Goal: Task Accomplishment & Management: Complete application form

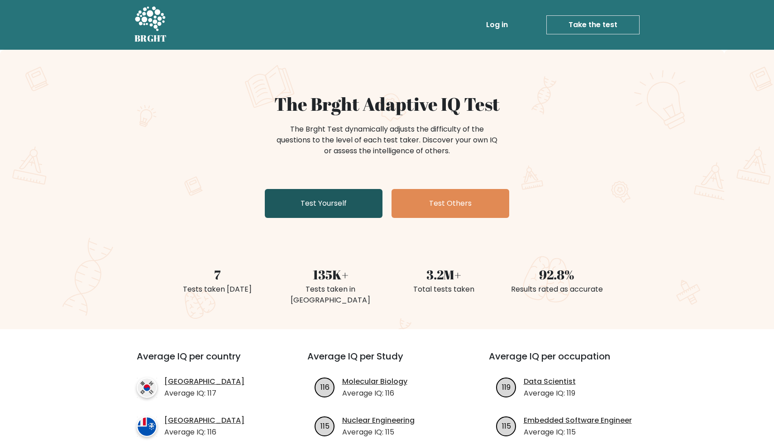
click at [353, 205] on link "Test Yourself" at bounding box center [324, 203] width 118 height 29
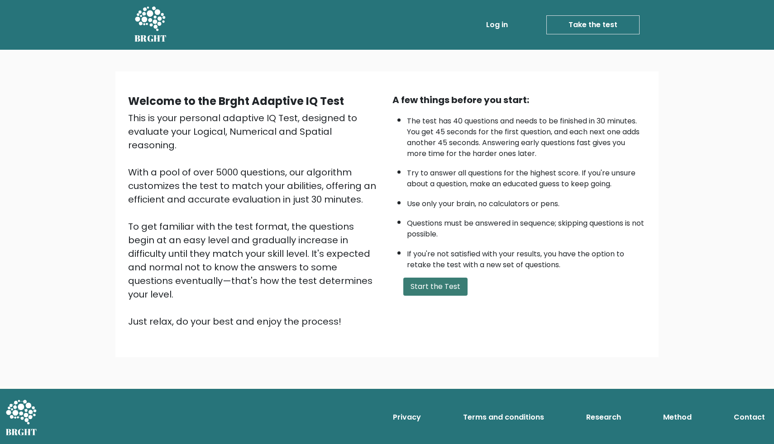
click at [445, 290] on button "Start the Test" at bounding box center [435, 287] width 64 height 18
click at [444, 282] on button "Start the Test" at bounding box center [435, 287] width 64 height 18
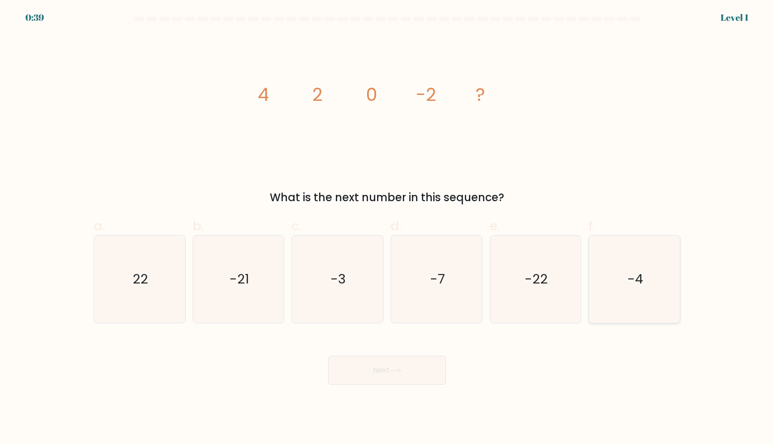
click at [627, 295] on icon "-4" at bounding box center [634, 279] width 87 height 87
click at [387, 228] on input "f. -4" at bounding box center [387, 225] width 0 height 6
radio input "true"
click at [417, 382] on button "Next" at bounding box center [387, 370] width 118 height 29
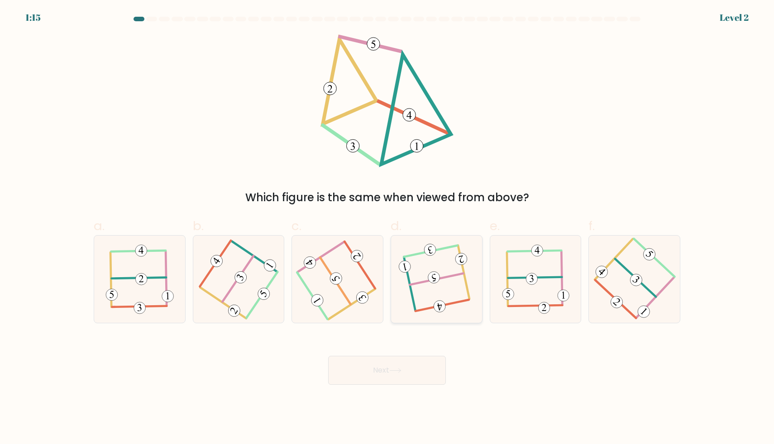
click at [452, 296] on icon at bounding box center [436, 279] width 69 height 70
click at [387, 228] on input "d." at bounding box center [387, 225] width 0 height 6
radio input "true"
click at [431, 362] on button "Next" at bounding box center [387, 370] width 118 height 29
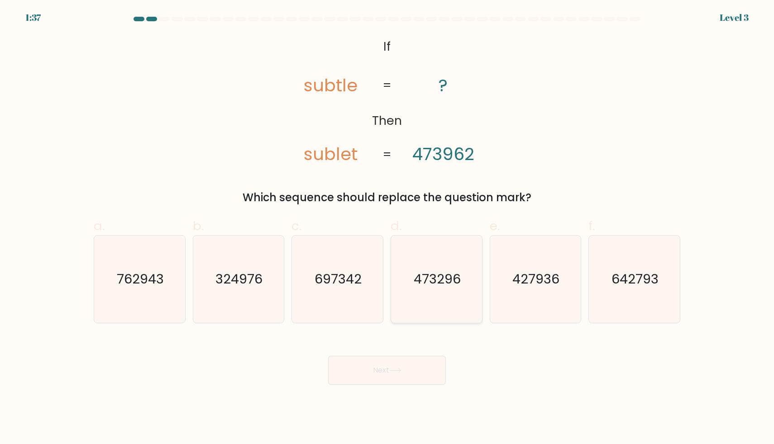
click at [429, 300] on icon "473296" at bounding box center [436, 279] width 87 height 87
click at [387, 228] on input "d. 473296" at bounding box center [387, 225] width 0 height 6
radio input "true"
click at [423, 374] on button "Next" at bounding box center [387, 370] width 118 height 29
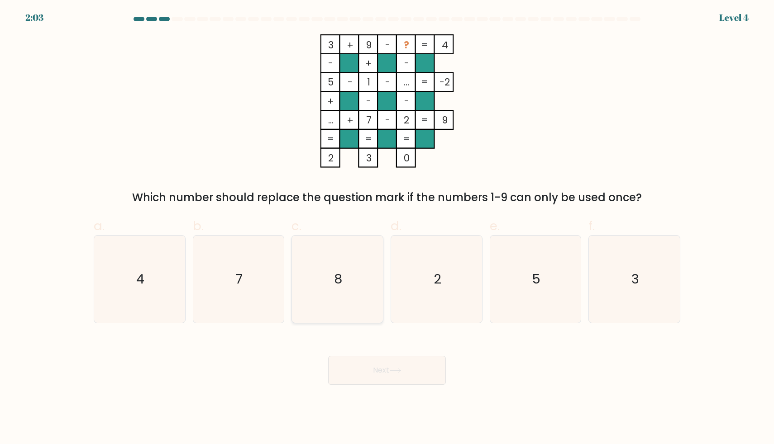
click at [362, 277] on icon "8" at bounding box center [337, 279] width 87 height 87
click at [387, 228] on input "c. 8" at bounding box center [387, 225] width 0 height 6
radio input "true"
click at [387, 369] on button "Next" at bounding box center [387, 370] width 118 height 29
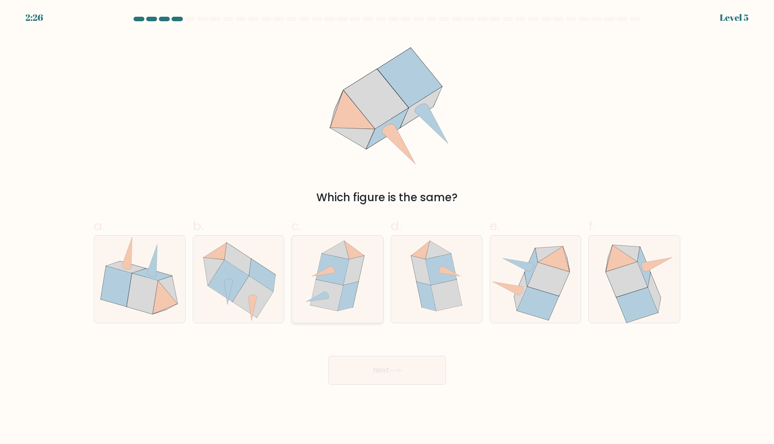
click at [357, 275] on icon at bounding box center [354, 270] width 20 height 29
click at [387, 228] on input "c." at bounding box center [387, 225] width 0 height 6
radio input "true"
click at [378, 374] on button "Next" at bounding box center [387, 370] width 118 height 29
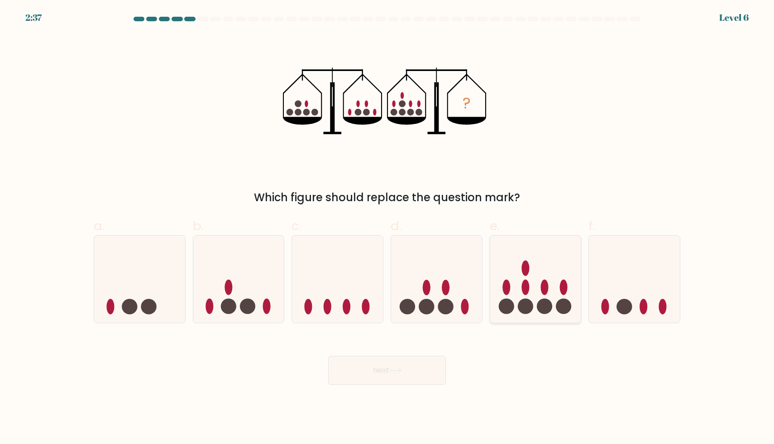
click at [554, 290] on icon at bounding box center [535, 279] width 91 height 75
click at [387, 228] on input "e." at bounding box center [387, 225] width 0 height 6
radio input "true"
click at [415, 369] on button "Next" at bounding box center [387, 370] width 118 height 29
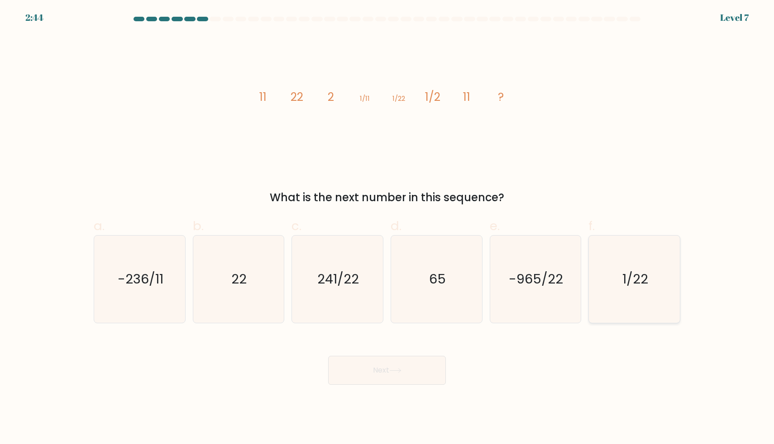
click at [644, 292] on icon "1/22" at bounding box center [634, 279] width 87 height 87
click at [387, 228] on input "f. 1/22" at bounding box center [387, 225] width 0 height 6
radio input "true"
click at [386, 372] on button "Next" at bounding box center [387, 370] width 118 height 29
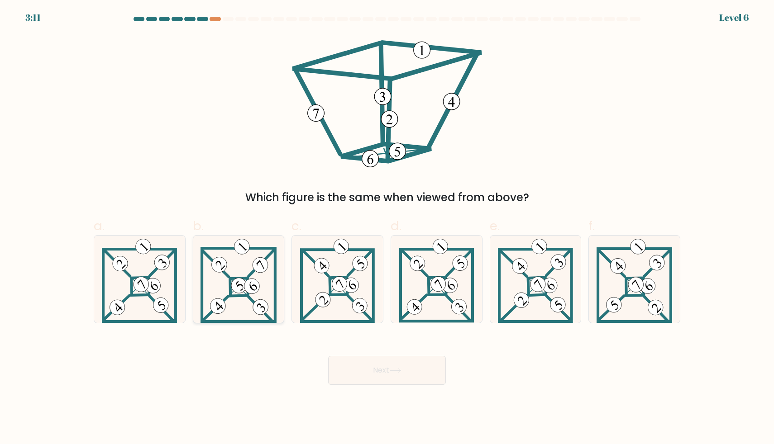
click at [253, 295] on icon at bounding box center [239, 279] width 76 height 87
click at [387, 228] on input "b." at bounding box center [387, 225] width 0 height 6
radio input "true"
click at [407, 363] on button "Next" at bounding box center [387, 370] width 118 height 29
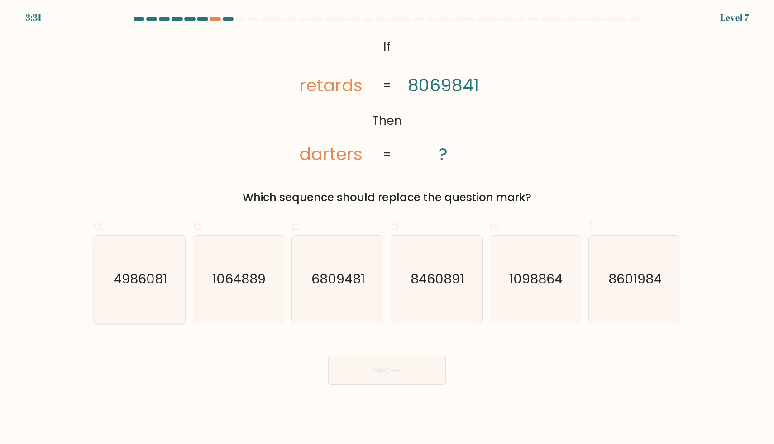
click at [138, 278] on text "4986081" at bounding box center [140, 279] width 53 height 18
click at [387, 228] on input "a. 4986081" at bounding box center [387, 225] width 0 height 6
radio input "true"
click at [385, 378] on button "Next" at bounding box center [387, 370] width 118 height 29
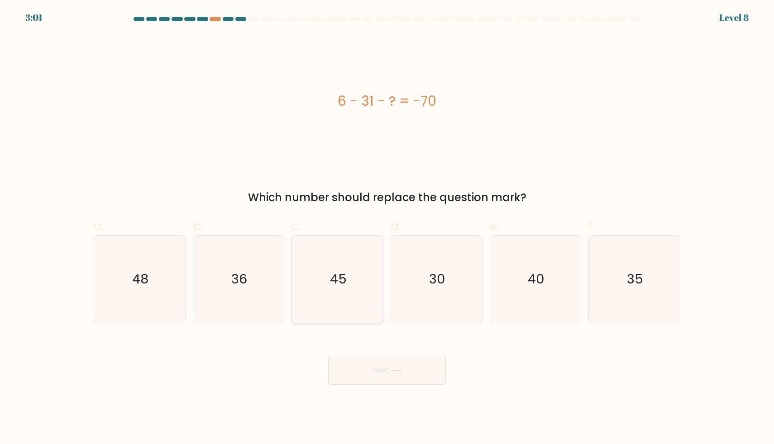
click at [342, 285] on text "45" at bounding box center [338, 279] width 17 height 18
click at [387, 228] on input "c. 45" at bounding box center [387, 225] width 0 height 6
radio input "true"
click at [376, 371] on button "Next" at bounding box center [387, 370] width 118 height 29
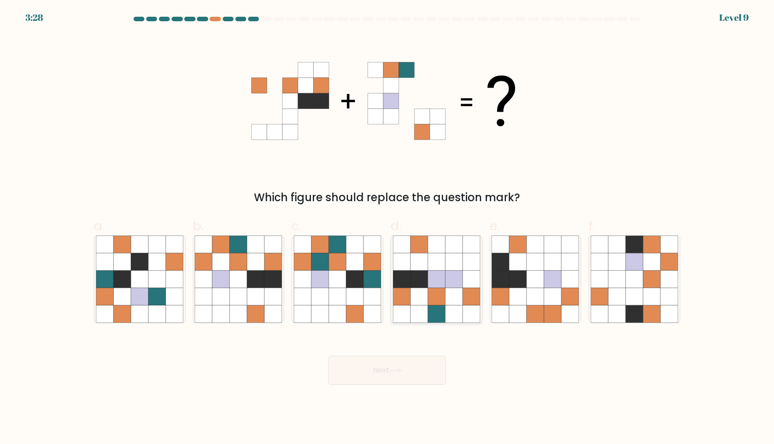
click at [430, 284] on icon at bounding box center [436, 279] width 17 height 17
click at [387, 228] on input "d." at bounding box center [387, 225] width 0 height 6
radio input "true"
click at [420, 370] on button "Next" at bounding box center [387, 370] width 118 height 29
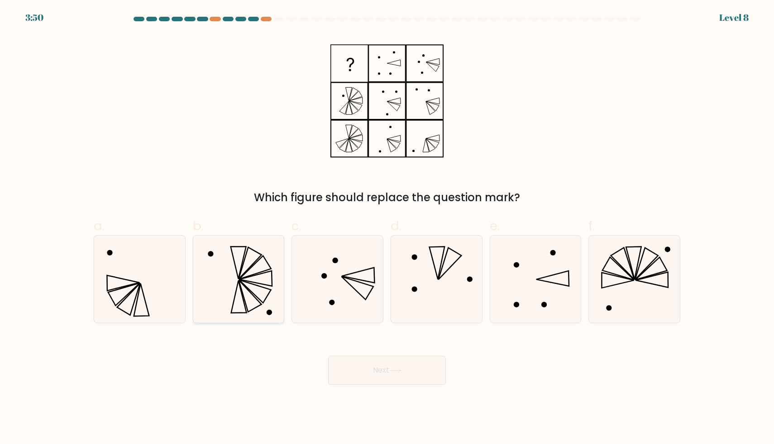
click at [275, 274] on icon at bounding box center [238, 279] width 87 height 87
click at [387, 228] on input "b." at bounding box center [387, 225] width 0 height 6
radio input "true"
click at [396, 375] on button "Next" at bounding box center [387, 370] width 118 height 29
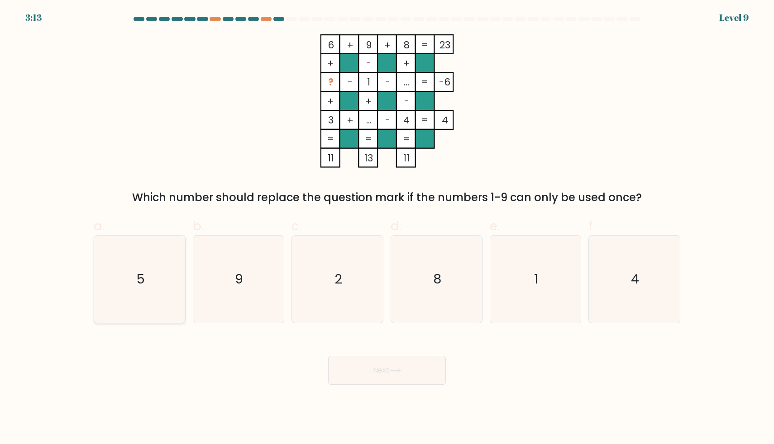
click at [138, 277] on text "5" at bounding box center [140, 279] width 9 height 18
click at [387, 228] on input "a. 5" at bounding box center [387, 225] width 0 height 6
radio input "true"
click at [335, 286] on text "2" at bounding box center [338, 279] width 8 height 18
click at [387, 228] on input "c. 2" at bounding box center [387, 225] width 0 height 6
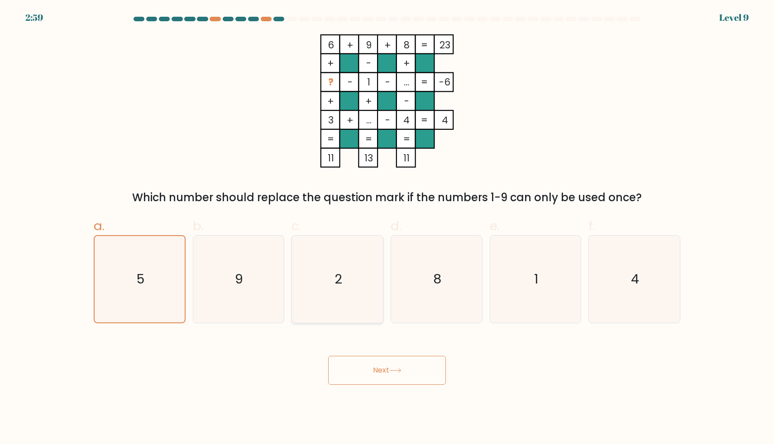
radio input "true"
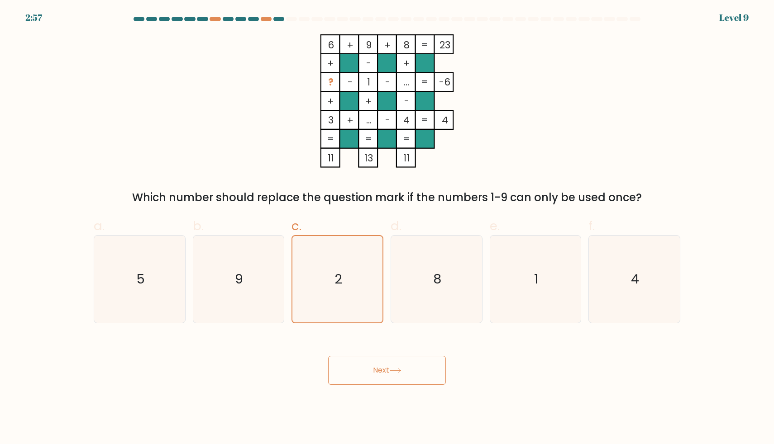
click at [416, 374] on button "Next" at bounding box center [387, 370] width 118 height 29
click at [394, 374] on button "Next" at bounding box center [387, 370] width 118 height 29
click at [363, 290] on icon "2" at bounding box center [337, 279] width 86 height 86
click at [387, 228] on input "c. 2" at bounding box center [387, 225] width 0 height 6
click at [389, 370] on button "Next" at bounding box center [387, 370] width 118 height 29
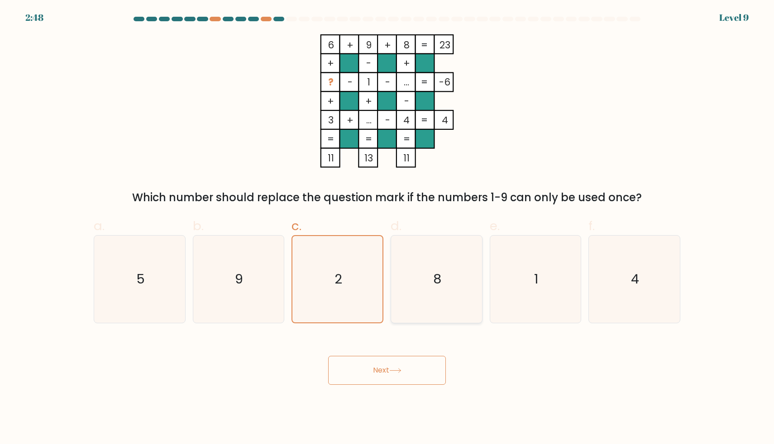
click at [445, 264] on icon "8" at bounding box center [436, 279] width 87 height 87
click at [387, 228] on input "d. 8" at bounding box center [387, 225] width 0 height 6
radio input "true"
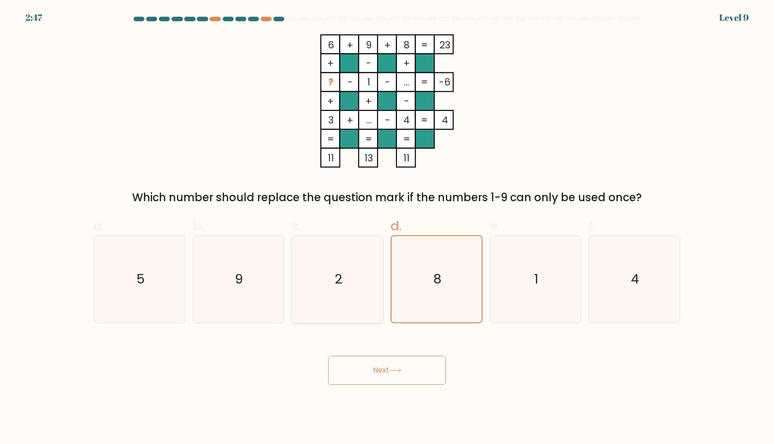
click at [363, 270] on icon "2" at bounding box center [337, 279] width 87 height 87
click at [387, 228] on input "c. 2" at bounding box center [387, 225] width 0 height 6
radio input "true"
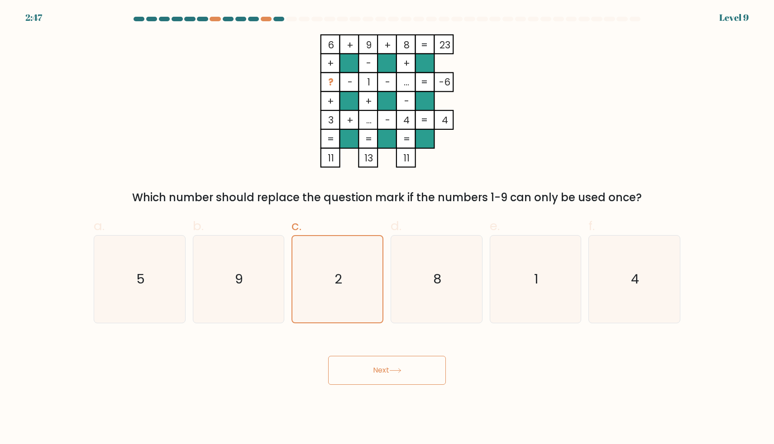
click at [382, 374] on button "Next" at bounding box center [387, 370] width 118 height 29
click at [397, 360] on button "Next" at bounding box center [387, 370] width 118 height 29
click at [257, 253] on icon "9" at bounding box center [238, 279] width 87 height 87
click at [387, 228] on input "b. 9" at bounding box center [387, 225] width 0 height 6
radio input "true"
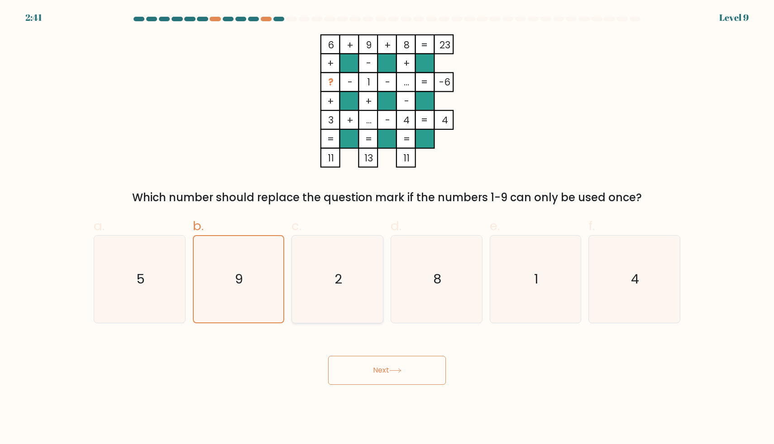
click at [340, 263] on icon "2" at bounding box center [337, 279] width 87 height 87
click at [387, 228] on input "c. 2" at bounding box center [387, 225] width 0 height 6
radio input "true"
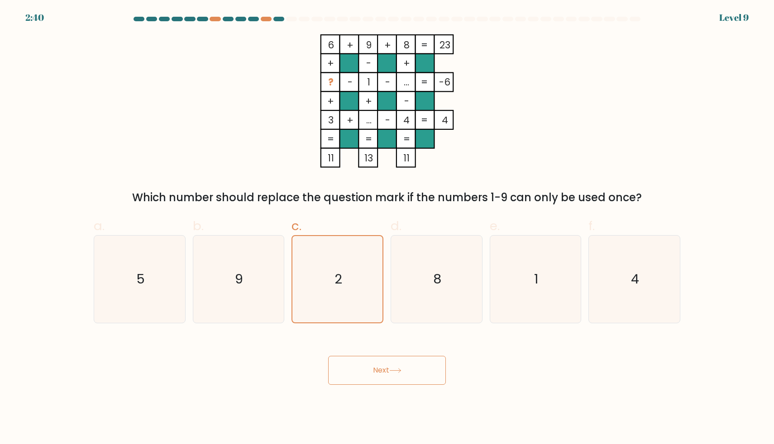
click at [390, 379] on button "Next" at bounding box center [387, 370] width 118 height 29
click at [393, 379] on button "Next" at bounding box center [387, 370] width 118 height 29
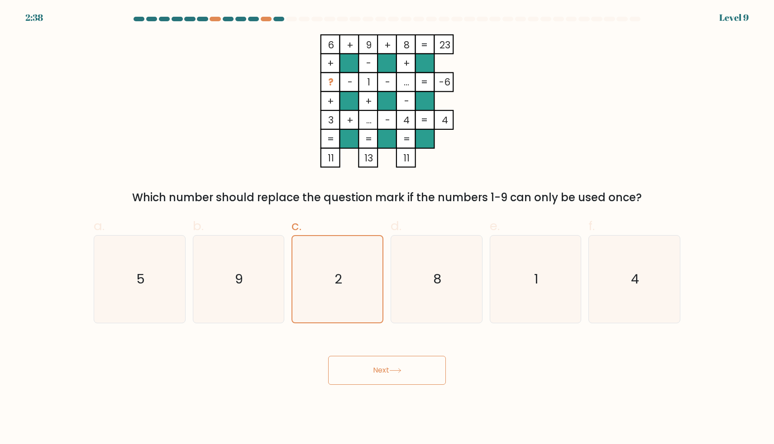
click at [398, 372] on icon at bounding box center [395, 370] width 12 height 5
click at [422, 367] on button "Next" at bounding box center [387, 370] width 118 height 29
click at [328, 356] on button "Next" at bounding box center [387, 370] width 118 height 29
click at [411, 387] on body "2:30 Level 9" at bounding box center [387, 222] width 774 height 444
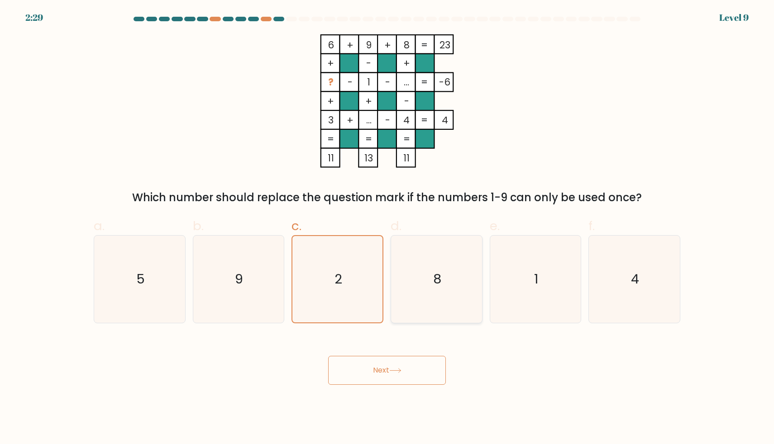
click at [417, 287] on icon "8" at bounding box center [436, 279] width 87 height 87
click at [387, 228] on input "d. 8" at bounding box center [387, 225] width 0 height 6
radio input "true"
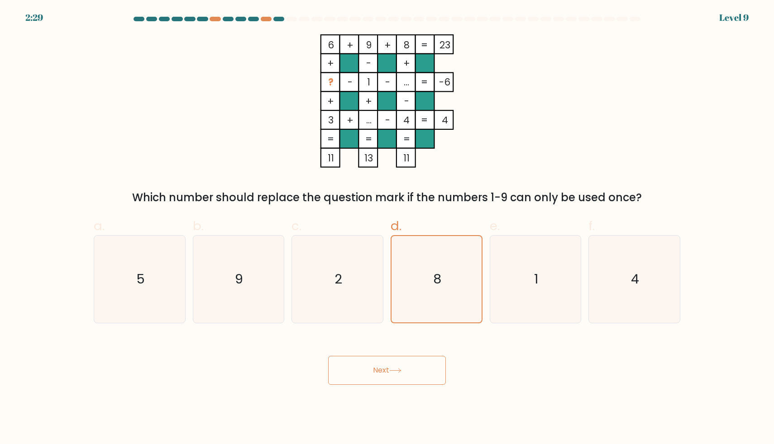
click at [403, 357] on button "Next" at bounding box center [387, 370] width 118 height 29
click at [364, 310] on icon "2" at bounding box center [337, 279] width 87 height 87
click at [387, 228] on input "c. 2" at bounding box center [387, 225] width 0 height 6
radio input "true"
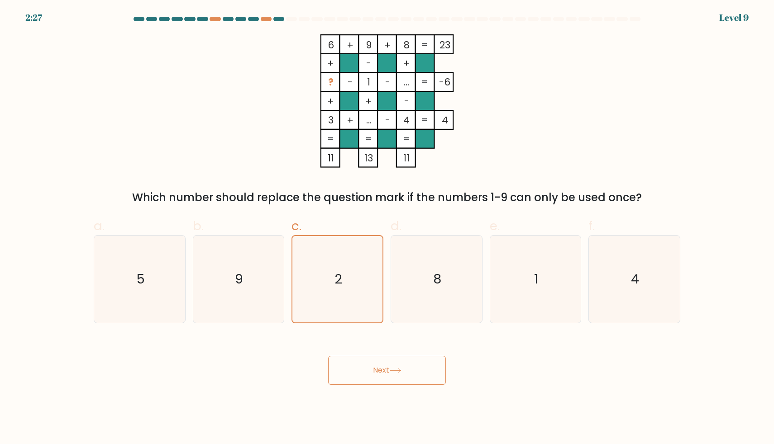
click at [372, 375] on button "Next" at bounding box center [387, 370] width 118 height 29
